Goal: Information Seeking & Learning: Learn about a topic

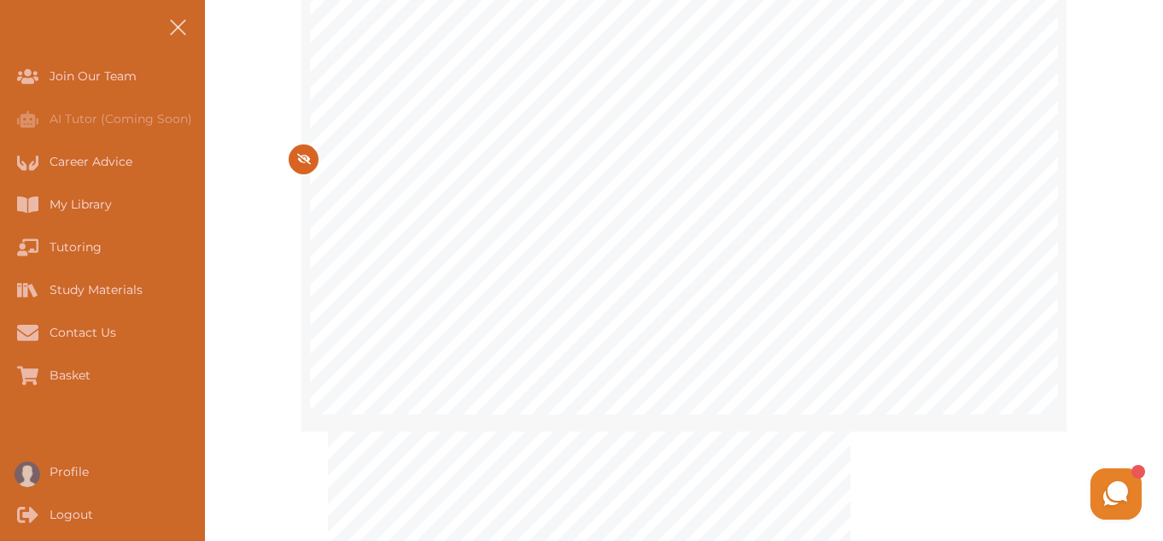
scroll to position [478, 0]
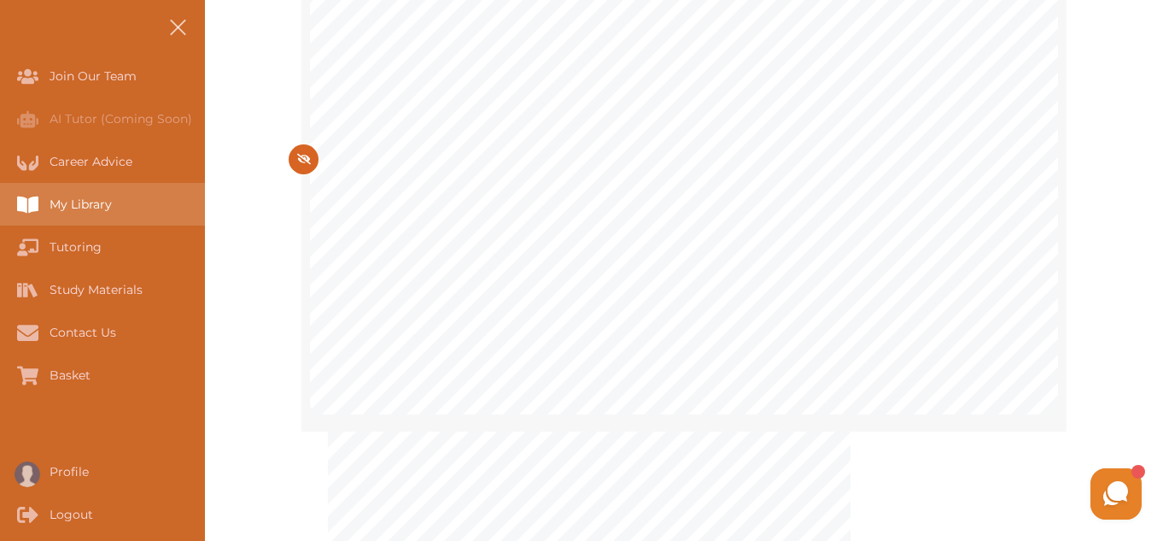
click at [0, 210] on div "My Library" at bounding box center [0, 204] width 0 height 43
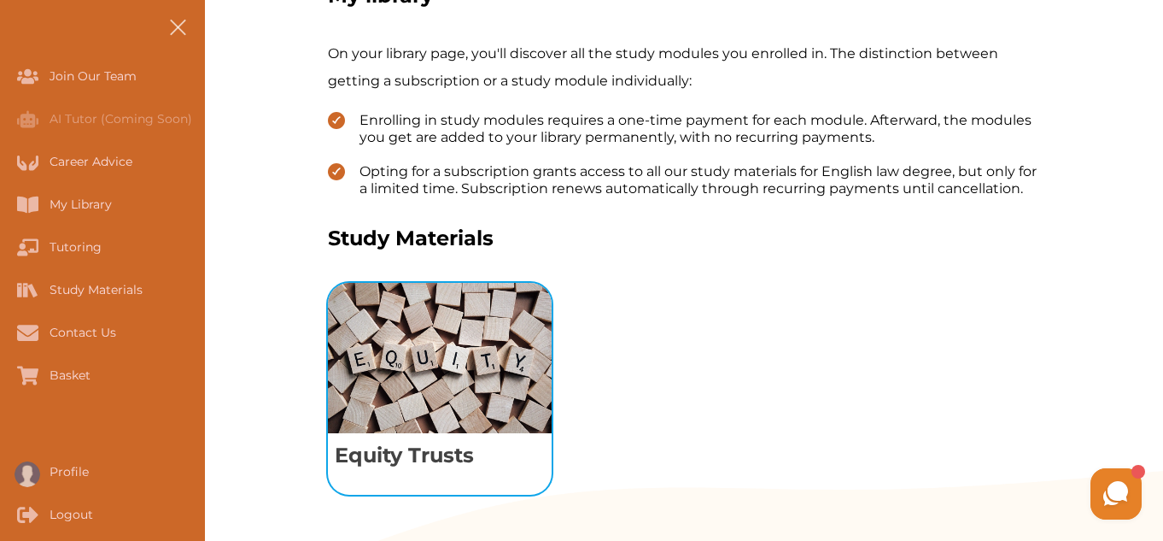
click at [471, 348] on img "View study module: Equity Trusts" at bounding box center [440, 358] width 224 height 150
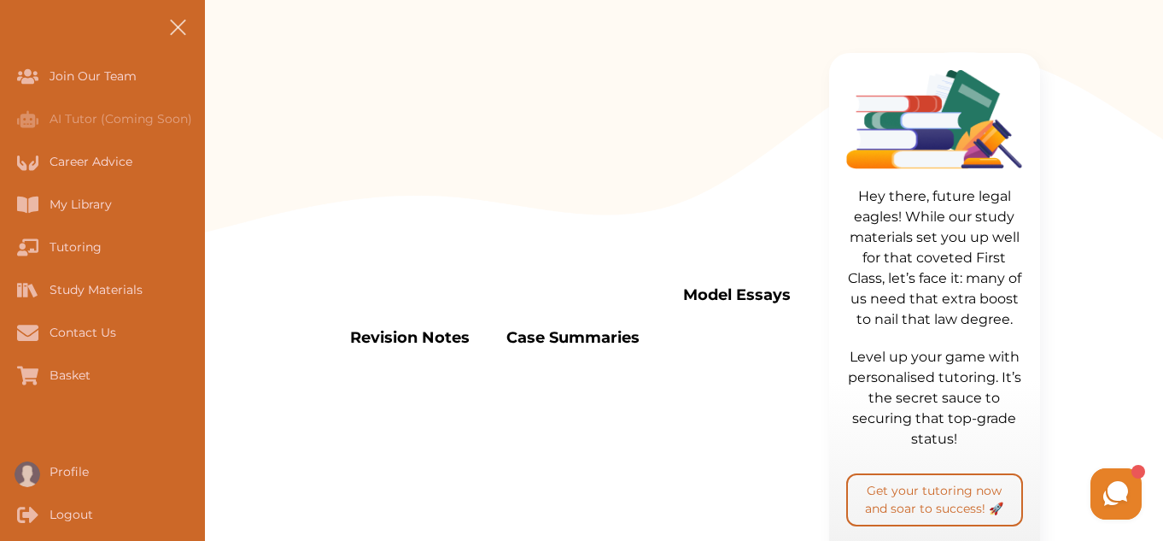
click at [471, 348] on div "Revision Notes Case Summaries Model Essays Quiz Tutorial Videos Flashcards" at bounding box center [573, 346] width 491 height 722
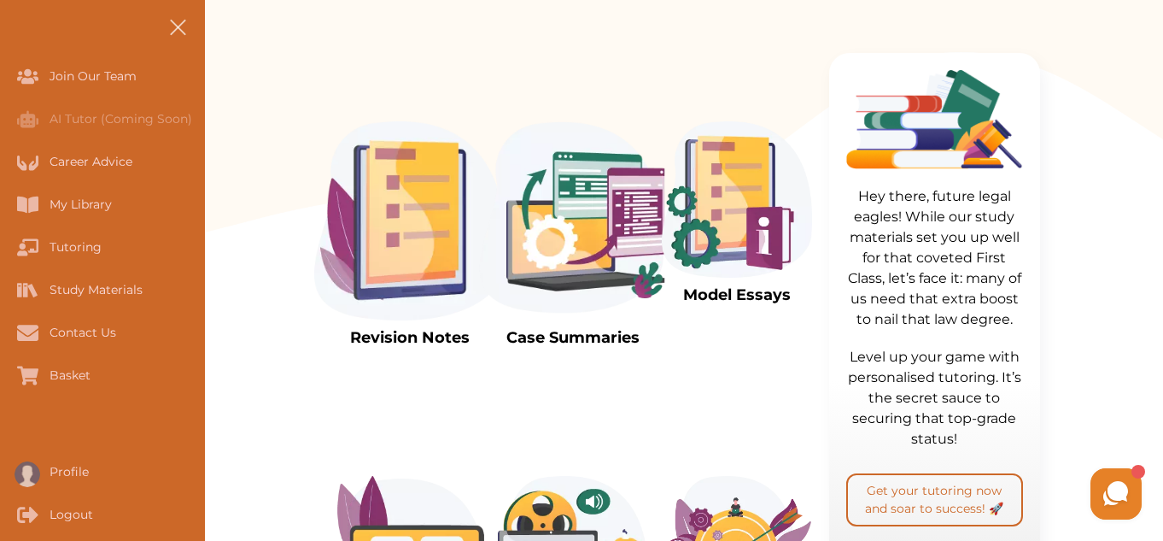
click at [715, 231] on img at bounding box center [737, 199] width 150 height 156
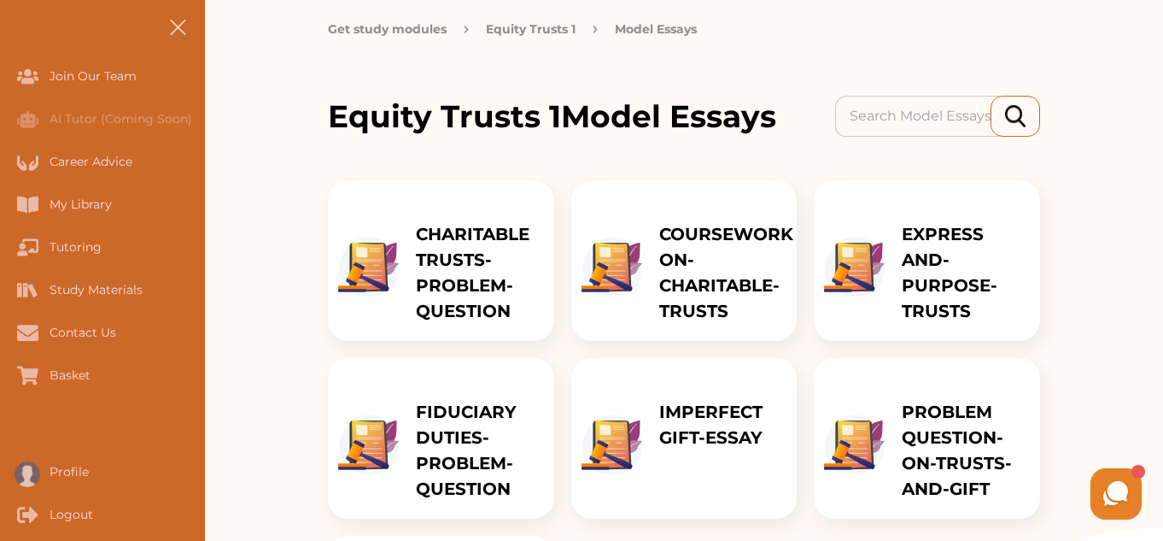
scroll to position [137, 0]
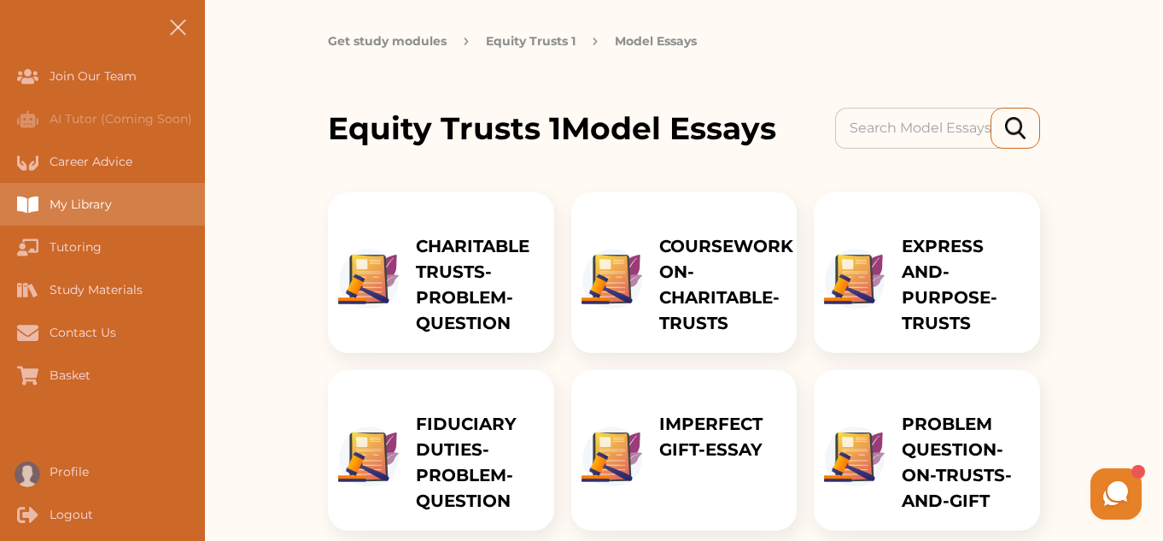
click at [126, 208] on div "My Library" at bounding box center [102, 204] width 205 height 43
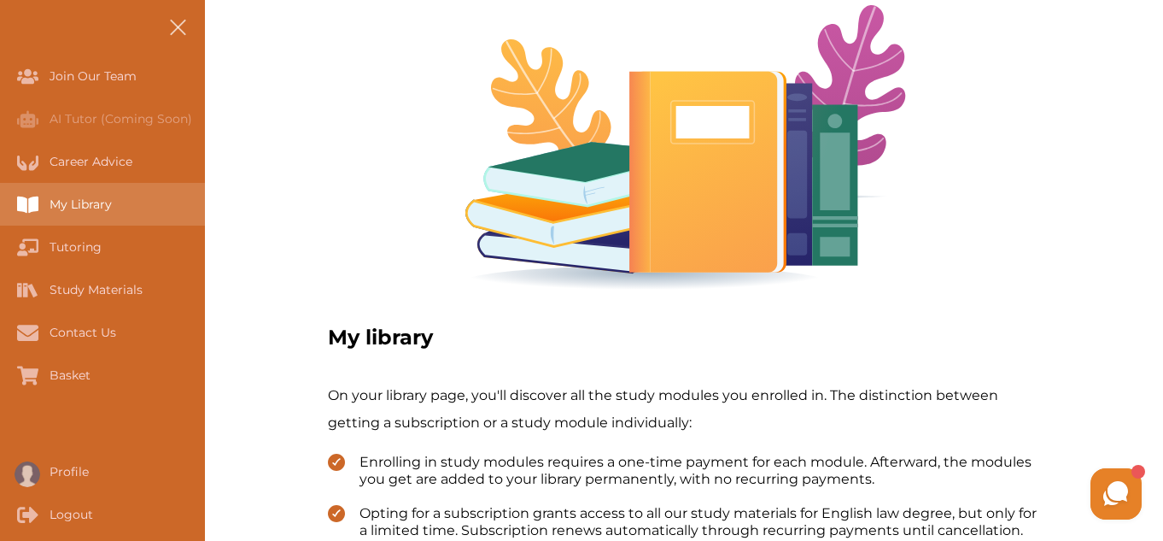
click at [126, 208] on div "My Library" at bounding box center [102, 204] width 205 height 43
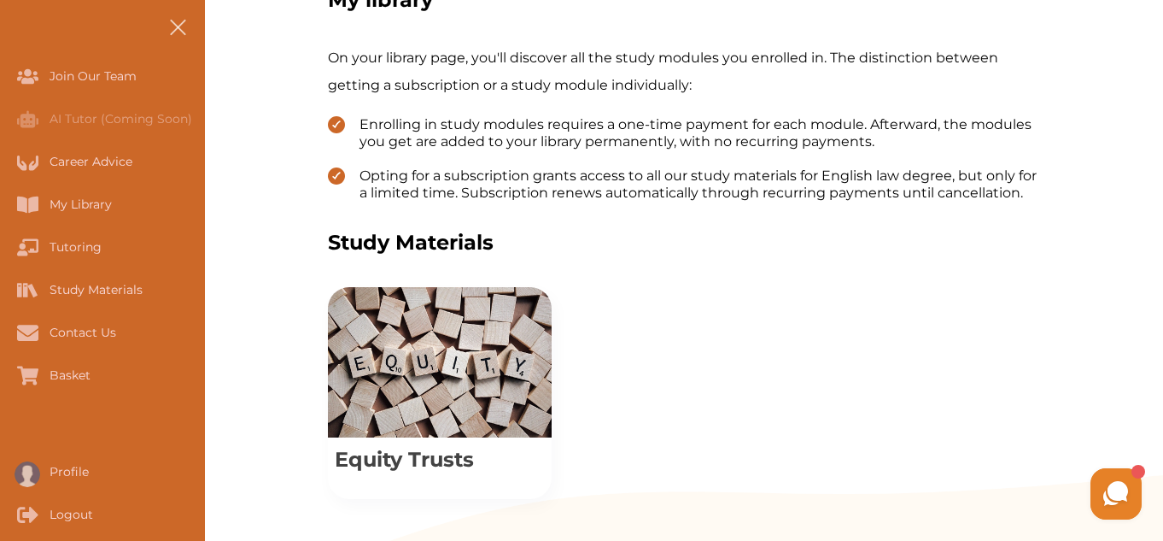
scroll to position [478, 0]
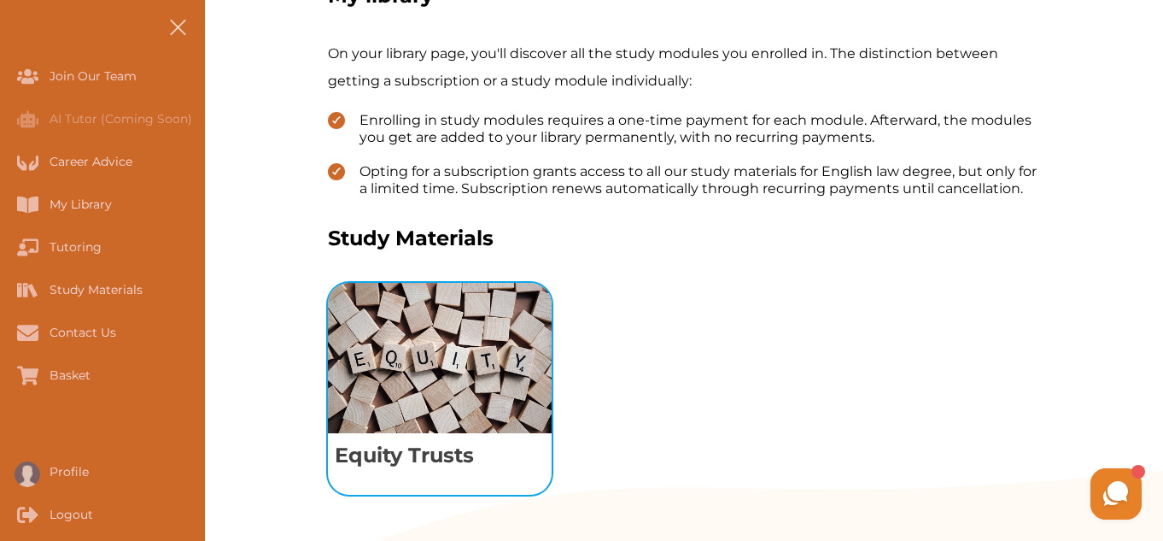
click at [408, 370] on img "View study module: Equity Trusts" at bounding box center [440, 358] width 224 height 150
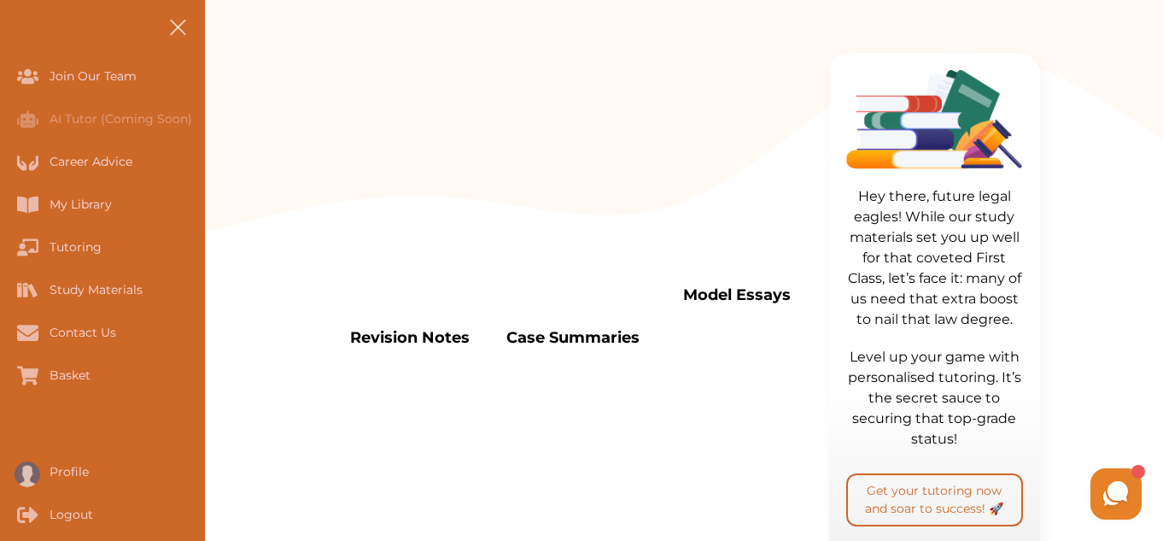
click at [408, 370] on div "Revision Notes Case Summaries Model Essays Quiz Tutorial Videos Flashcards" at bounding box center [573, 346] width 491 height 722
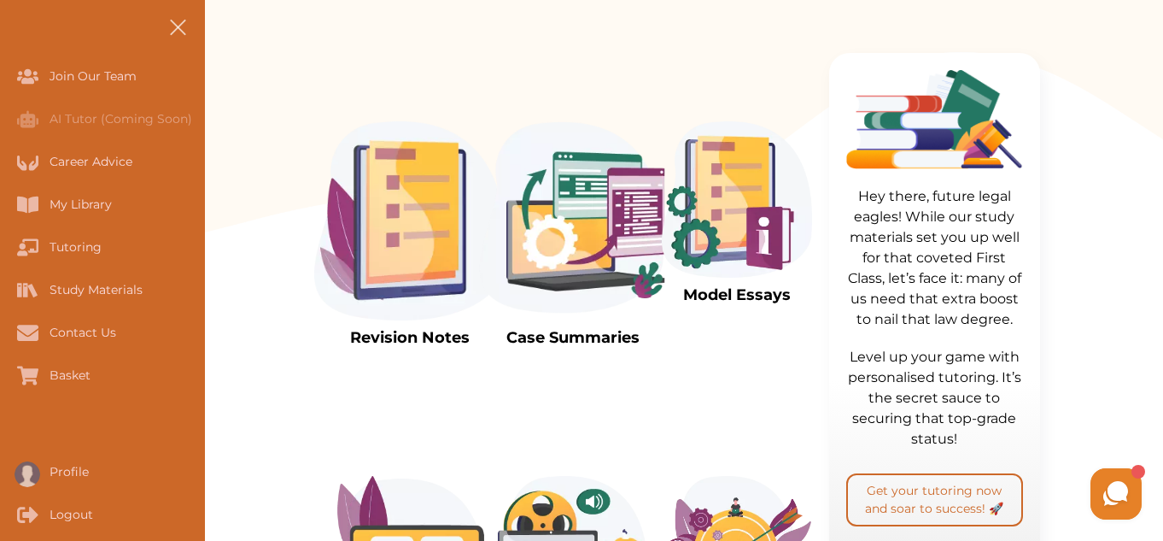
click at [369, 244] on img at bounding box center [409, 220] width 191 height 199
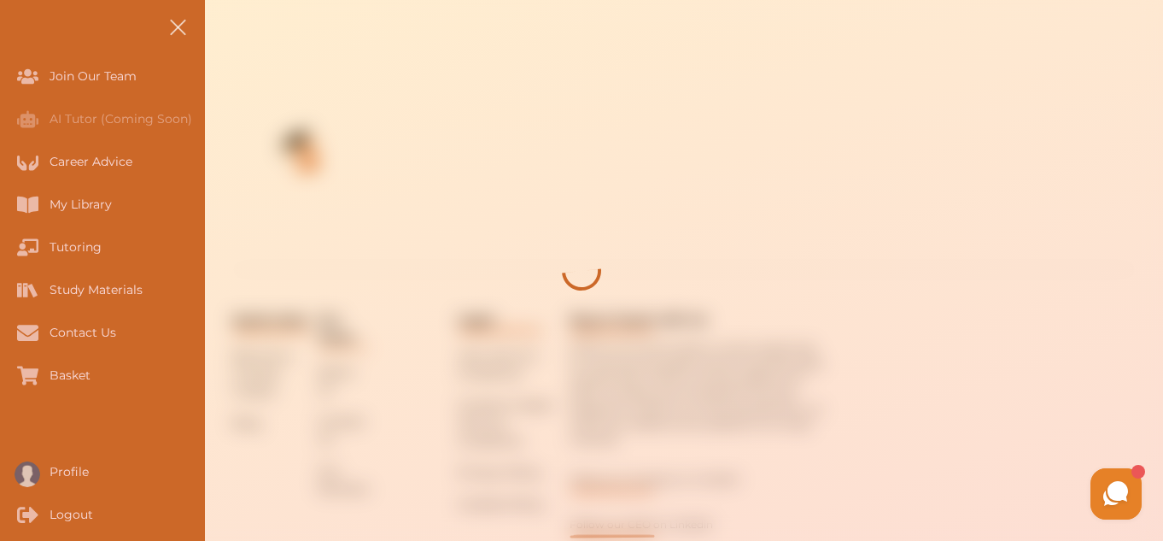
click at [369, 244] on div "Search Cases, Topics, Legal Principles, Study Modules etc Your Library UK Conta…" at bounding box center [684, 125] width 958 height 1207
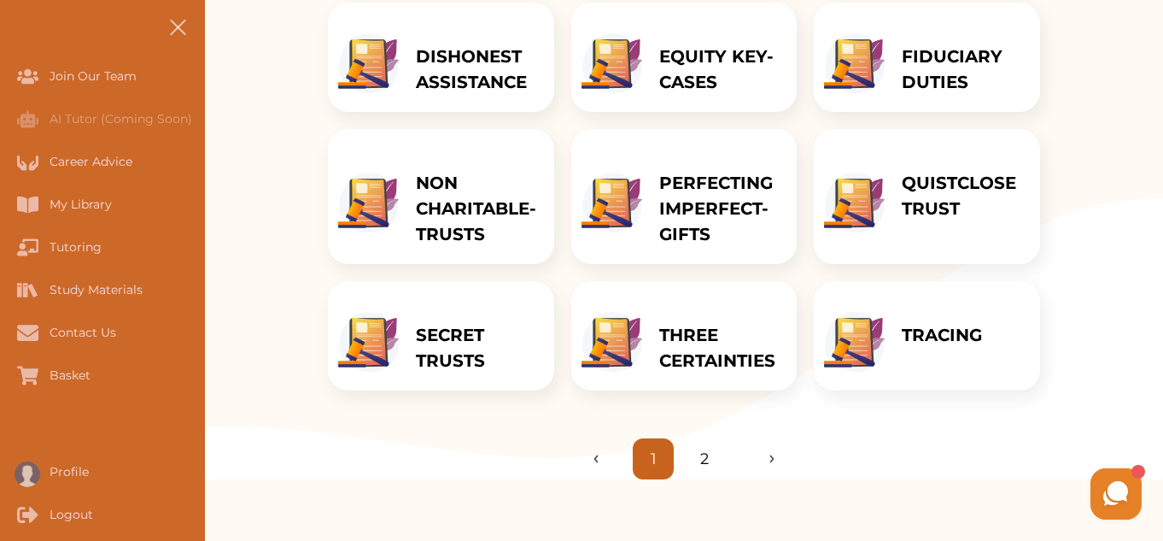
click at [730, 207] on p "PERFECTING IMPERFECT-GIFTS" at bounding box center [719, 208] width 121 height 77
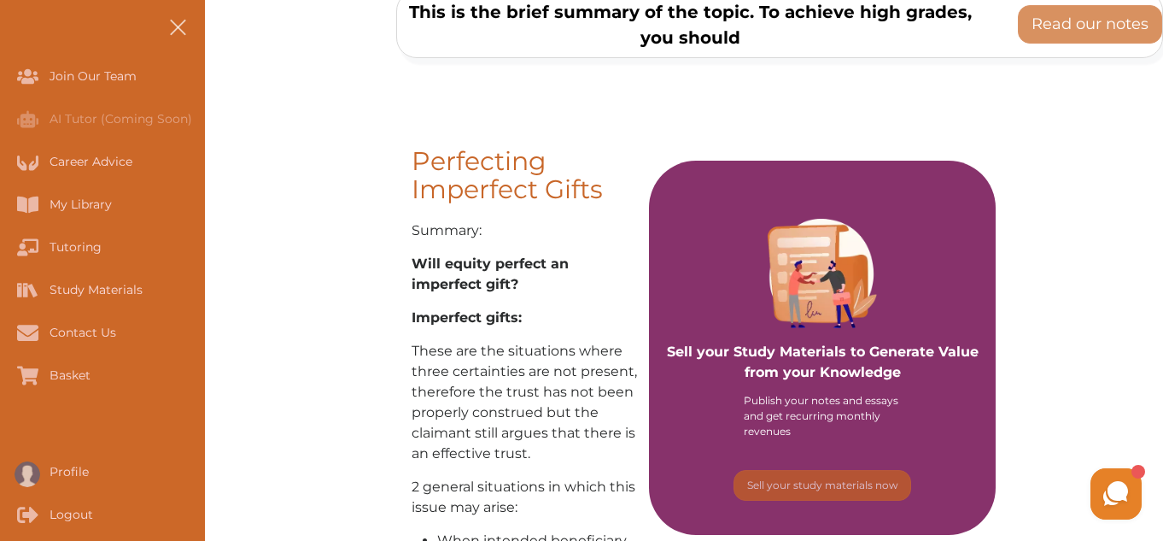
scroll to position [205, 0]
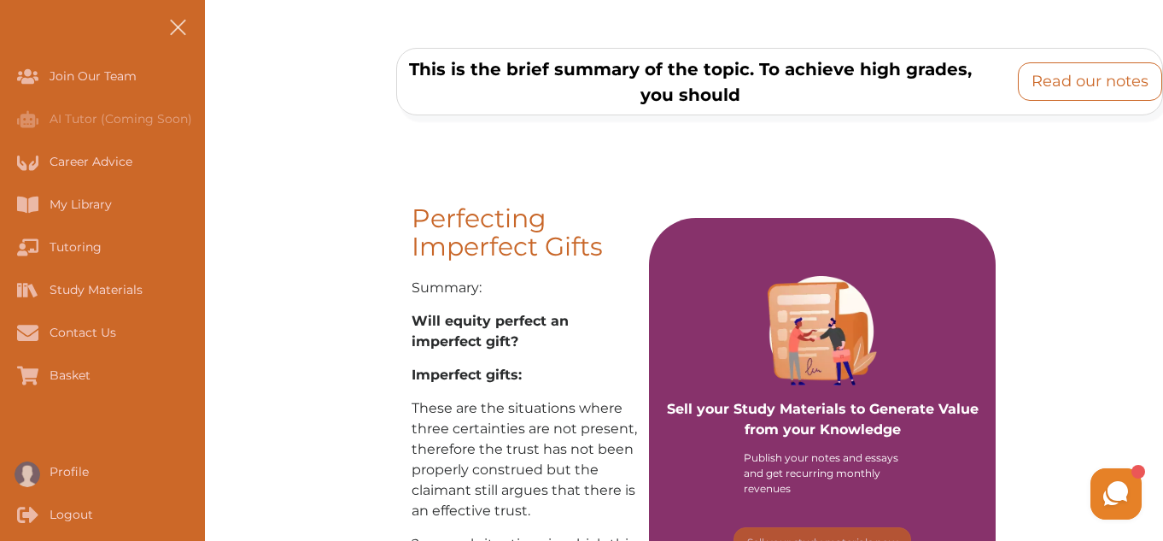
click at [1118, 72] on p "Read our notes" at bounding box center [1090, 81] width 117 height 23
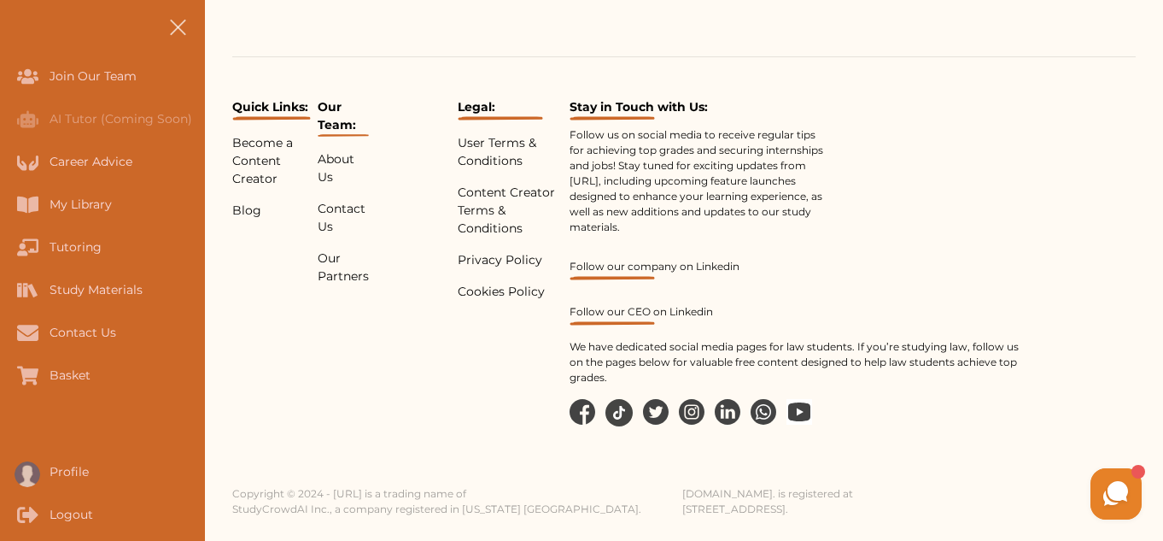
scroll to position [6071, 0]
click at [902, 263] on div "Follow us on social media to receive regular tips for achieving top grades and …" at bounding box center [798, 256] width 457 height 258
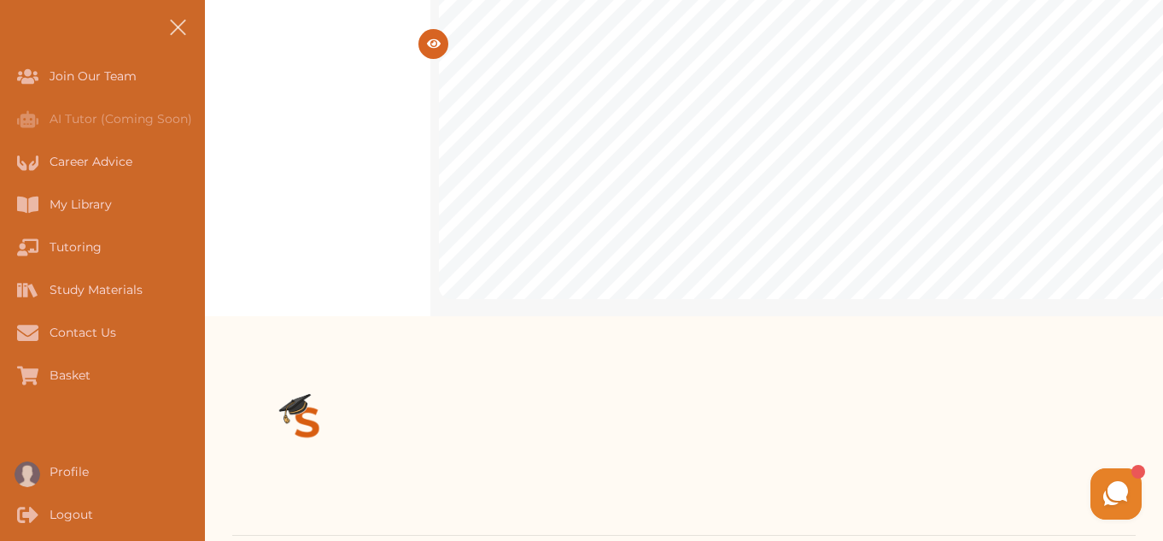
scroll to position [7096, 0]
click at [181, 20] on button at bounding box center [177, 27] width 55 height 55
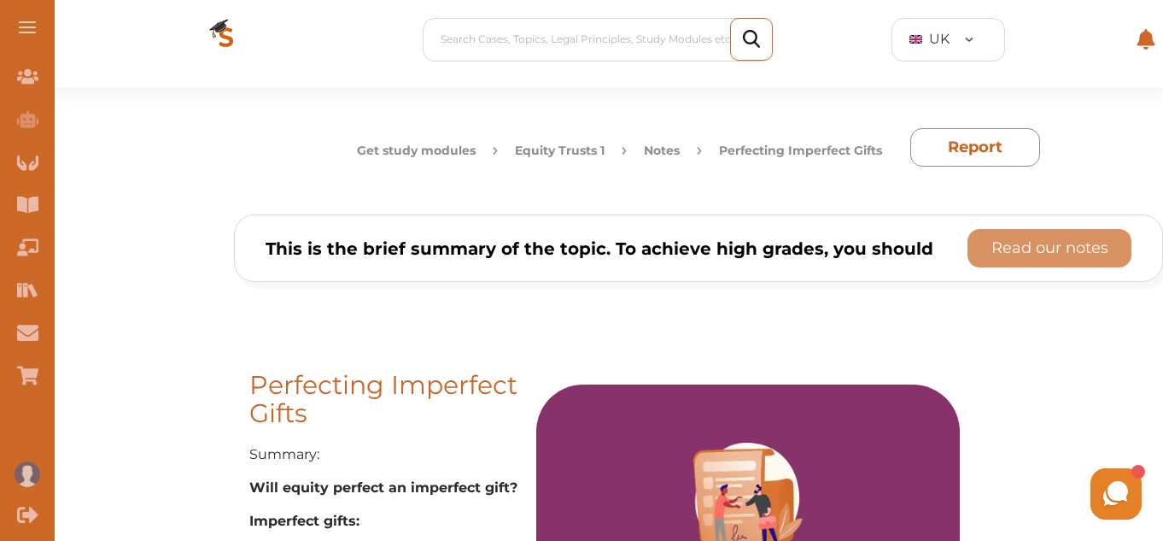
scroll to position [0, 0]
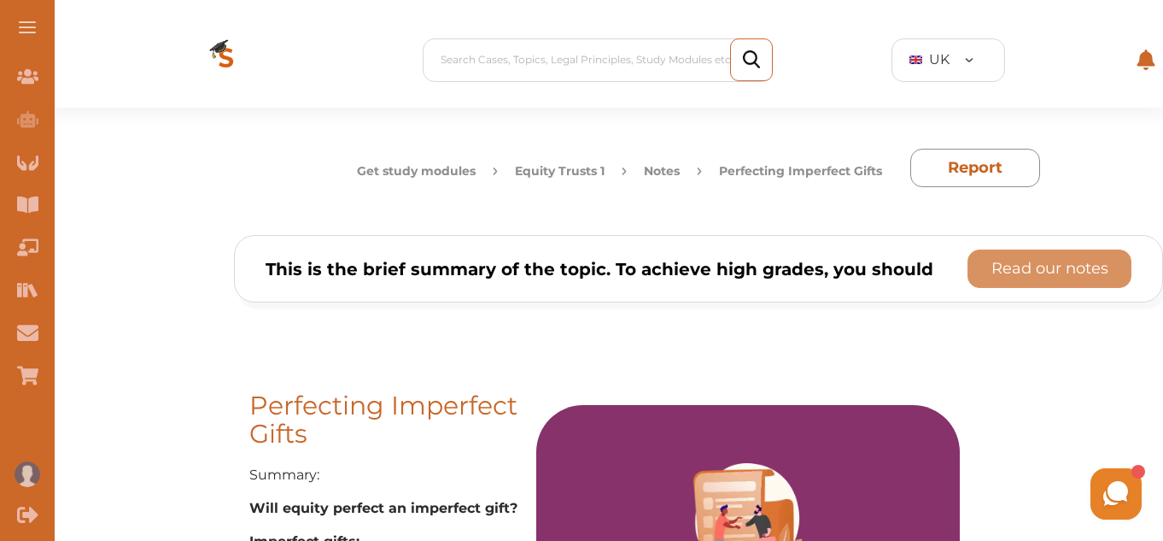
click at [670, 164] on button "Notes" at bounding box center [662, 171] width 36 height 18
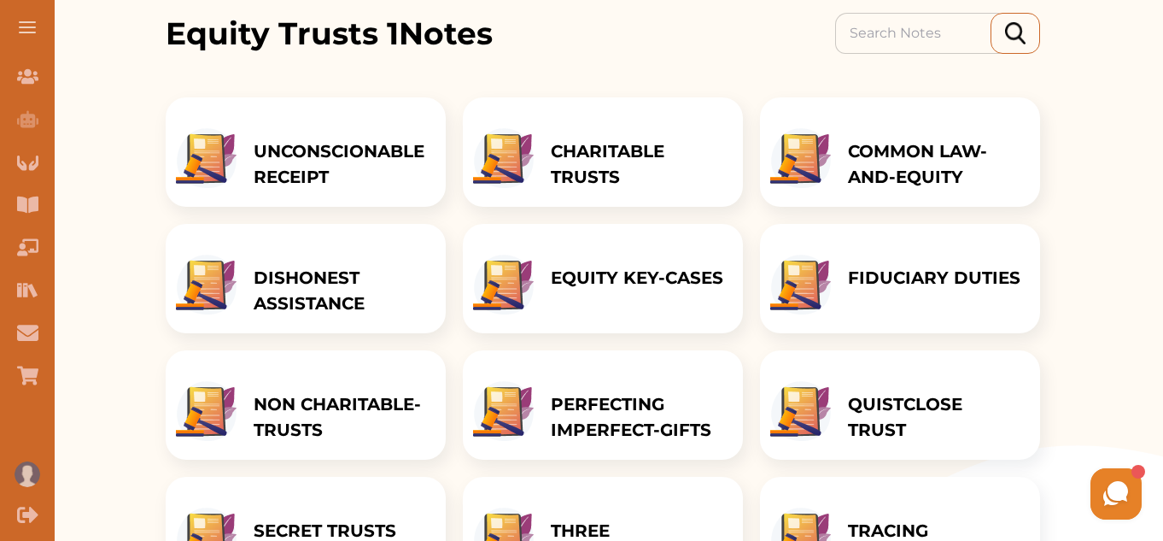
scroll to position [307, 0]
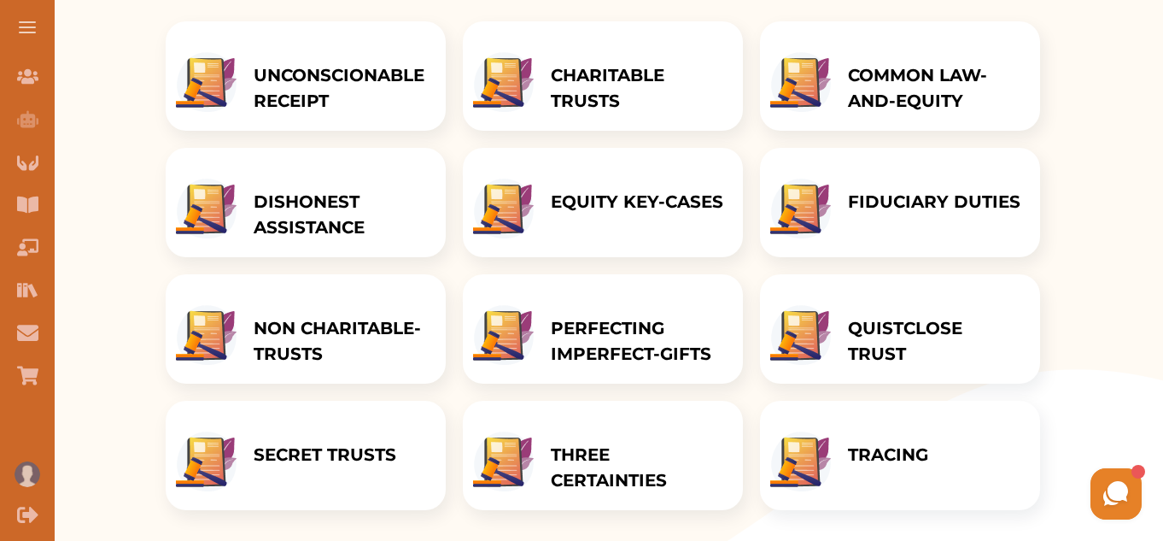
click at [583, 483] on p "THREE CERTAINTIES" at bounding box center [638, 466] width 175 height 51
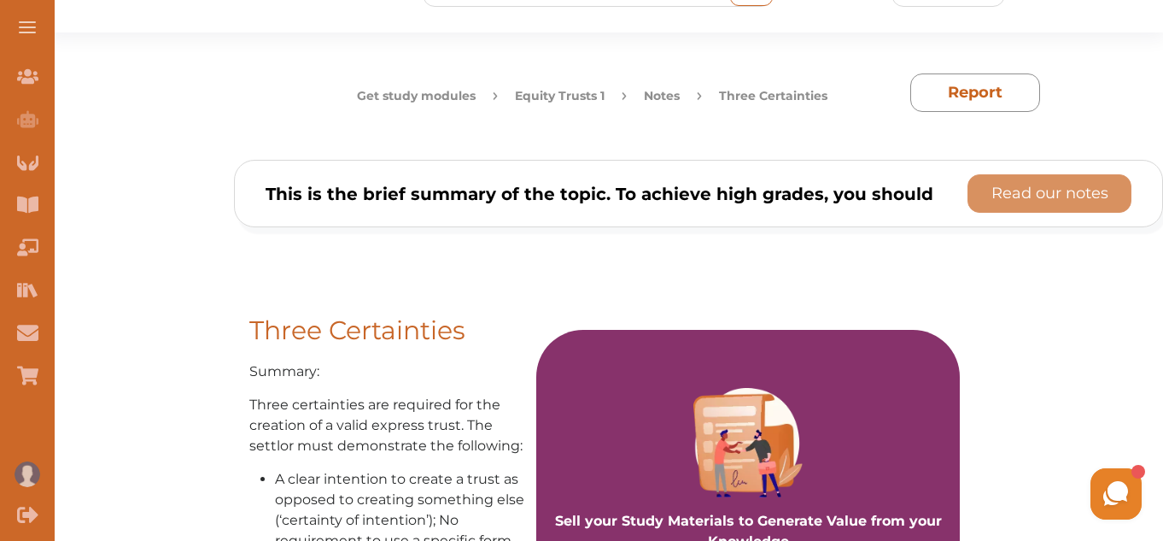
scroll to position [68, 0]
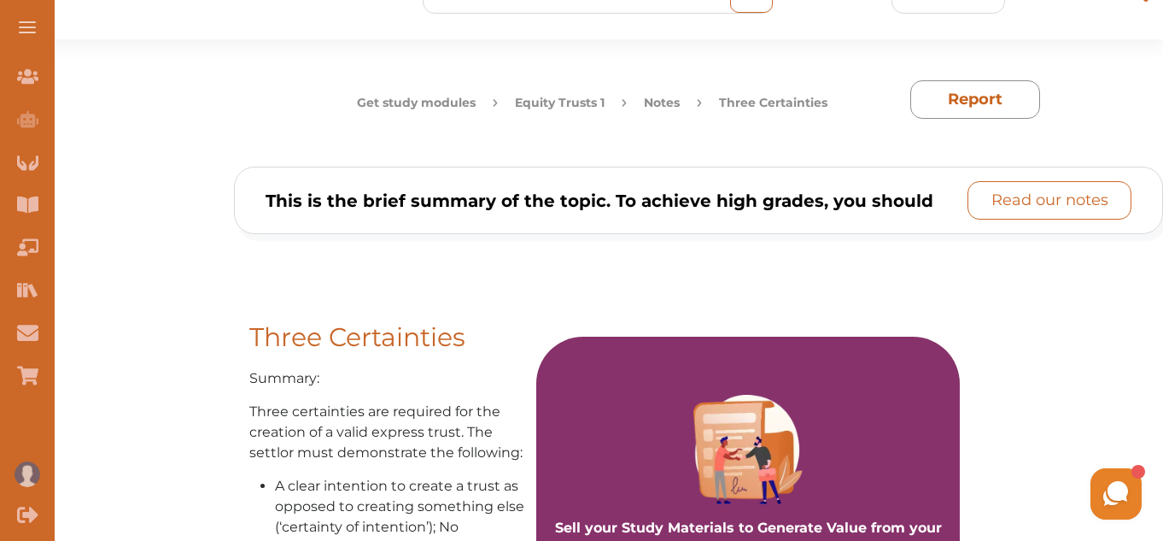
click at [976, 206] on button "Read our notes" at bounding box center [1049, 200] width 164 height 38
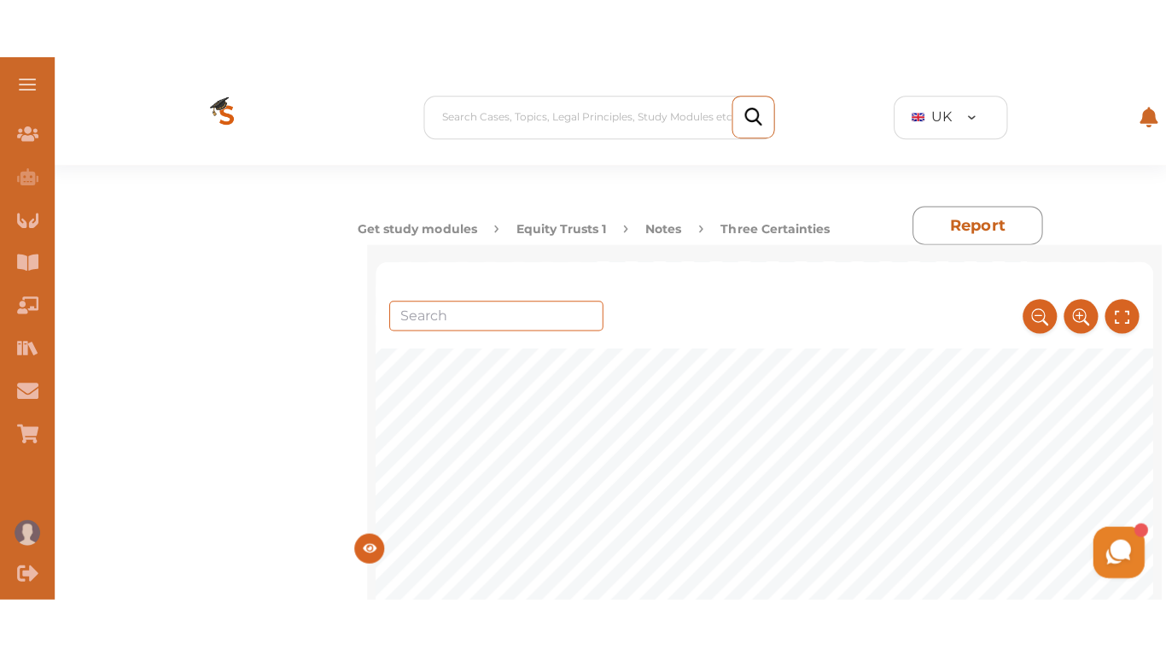
scroll to position [342, 0]
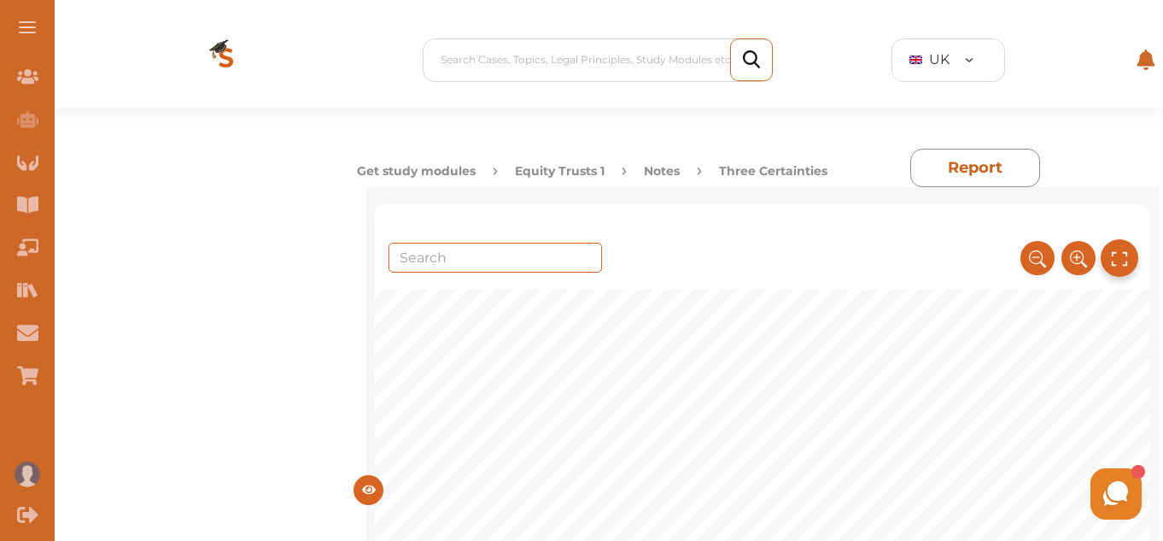
click at [1122, 248] on icon at bounding box center [1119, 258] width 19 height 28
